Goal: Task Accomplishment & Management: Use online tool/utility

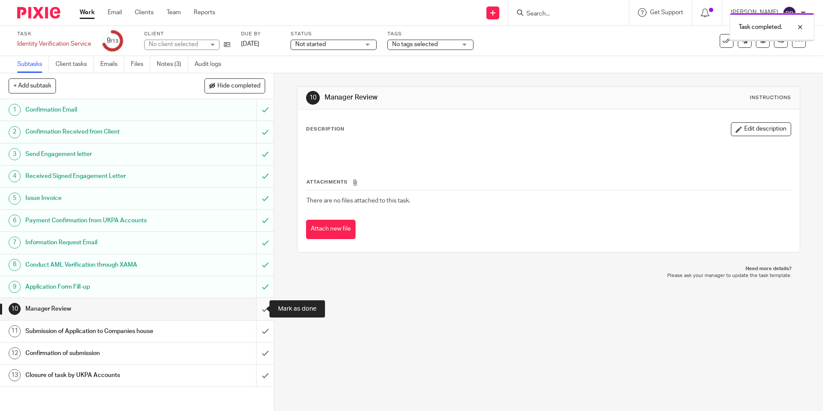
click at [258, 305] on input "submit" at bounding box center [137, 309] width 274 height 22
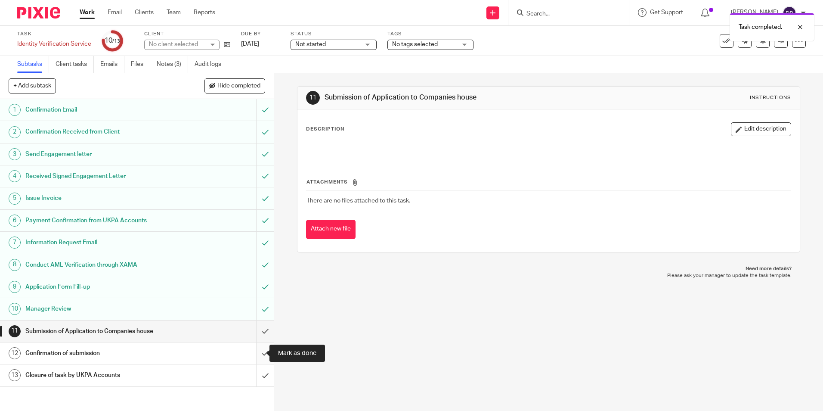
click at [256, 351] on input "submit" at bounding box center [137, 353] width 274 height 22
click at [255, 334] on input "submit" at bounding box center [137, 331] width 274 height 22
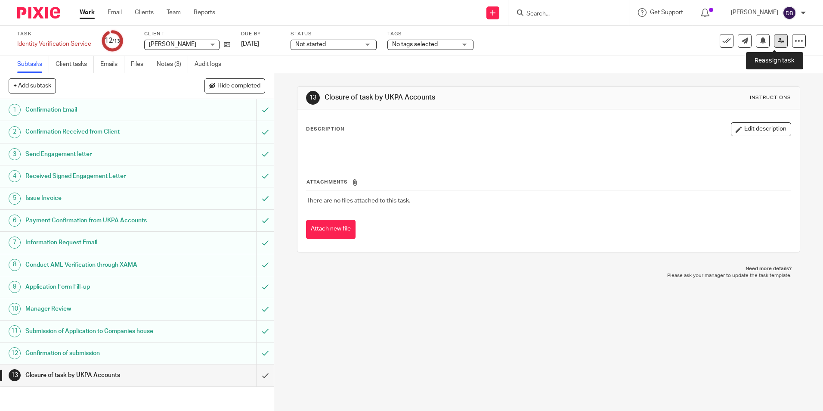
click at [775, 36] on link at bounding box center [781, 41] width 14 height 14
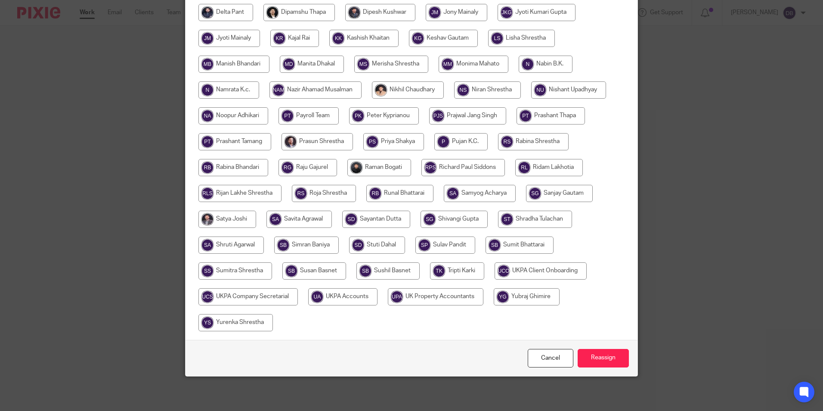
scroll to position [213, 0]
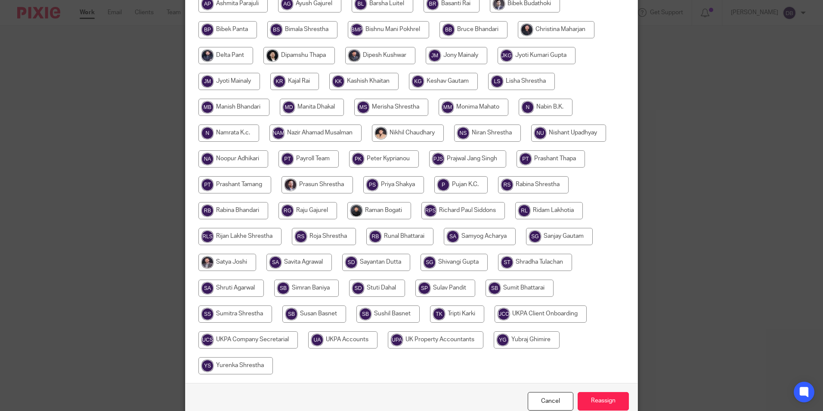
click at [336, 335] on input "radio" at bounding box center [342, 339] width 69 height 17
radio input "true"
click at [604, 396] on input "Reassign" at bounding box center [603, 401] width 51 height 19
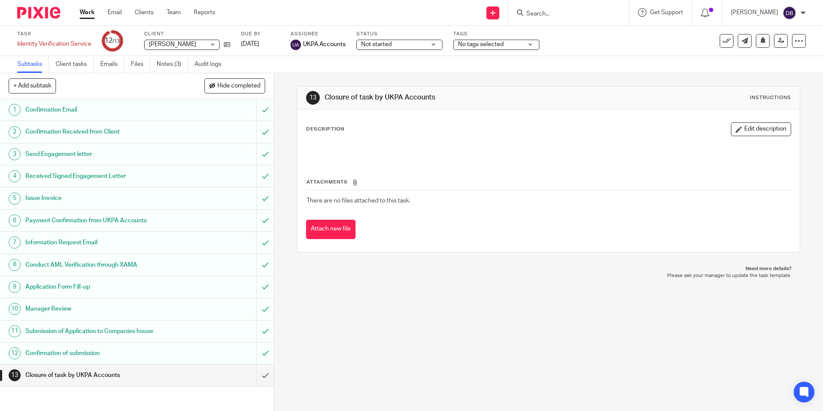
click at [84, 10] on link "Work" at bounding box center [87, 12] width 15 height 9
